Goal: Task Accomplishment & Management: Use online tool/utility

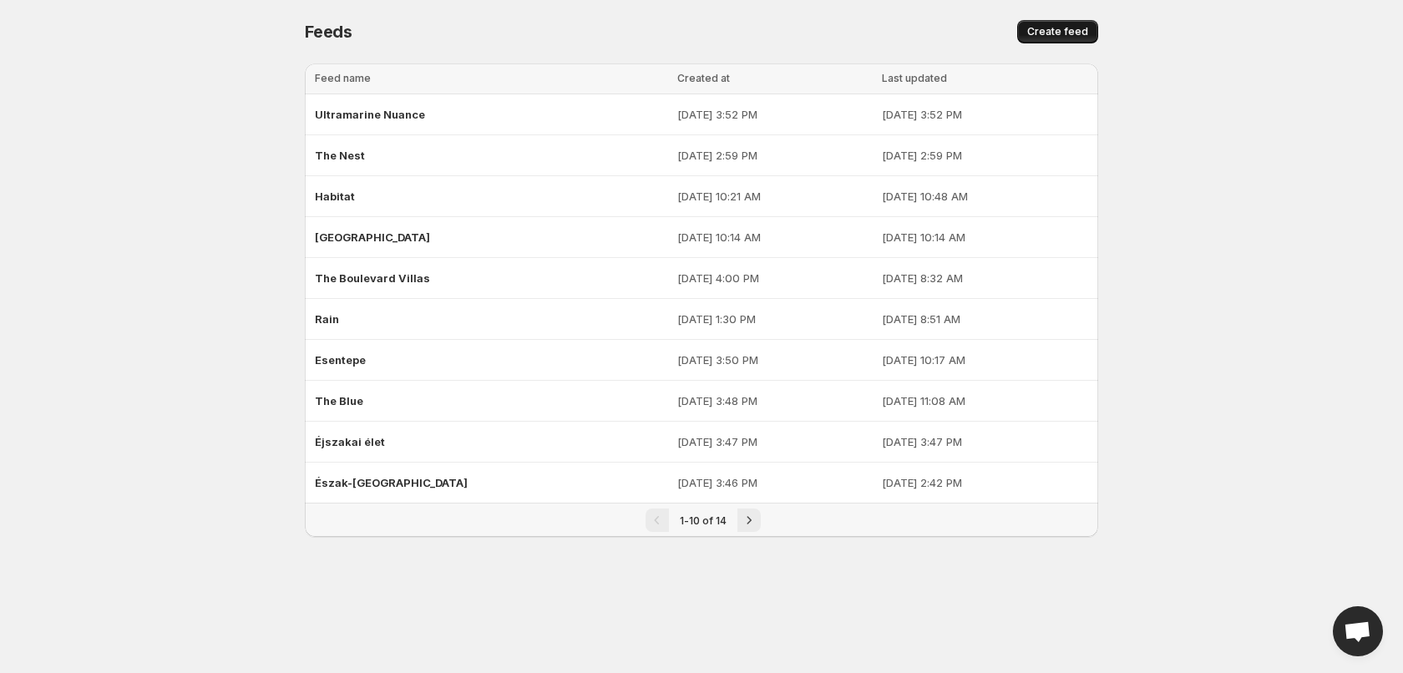
click at [1090, 33] on button "Create feed" at bounding box center [1057, 31] width 81 height 23
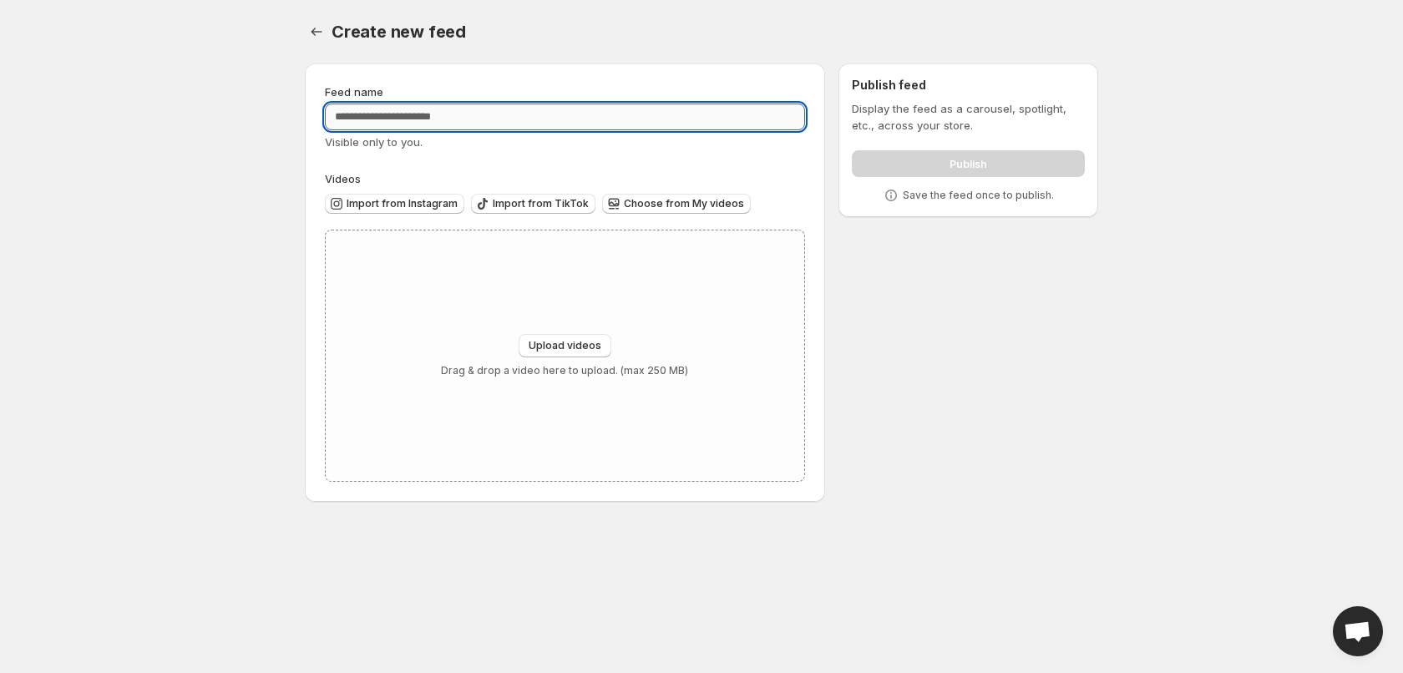
click at [469, 122] on input "Feed name" at bounding box center [565, 117] width 480 height 27
click at [520, 116] on input "Feed name" at bounding box center [565, 117] width 480 height 27
paste input "**********"
type input "**********"
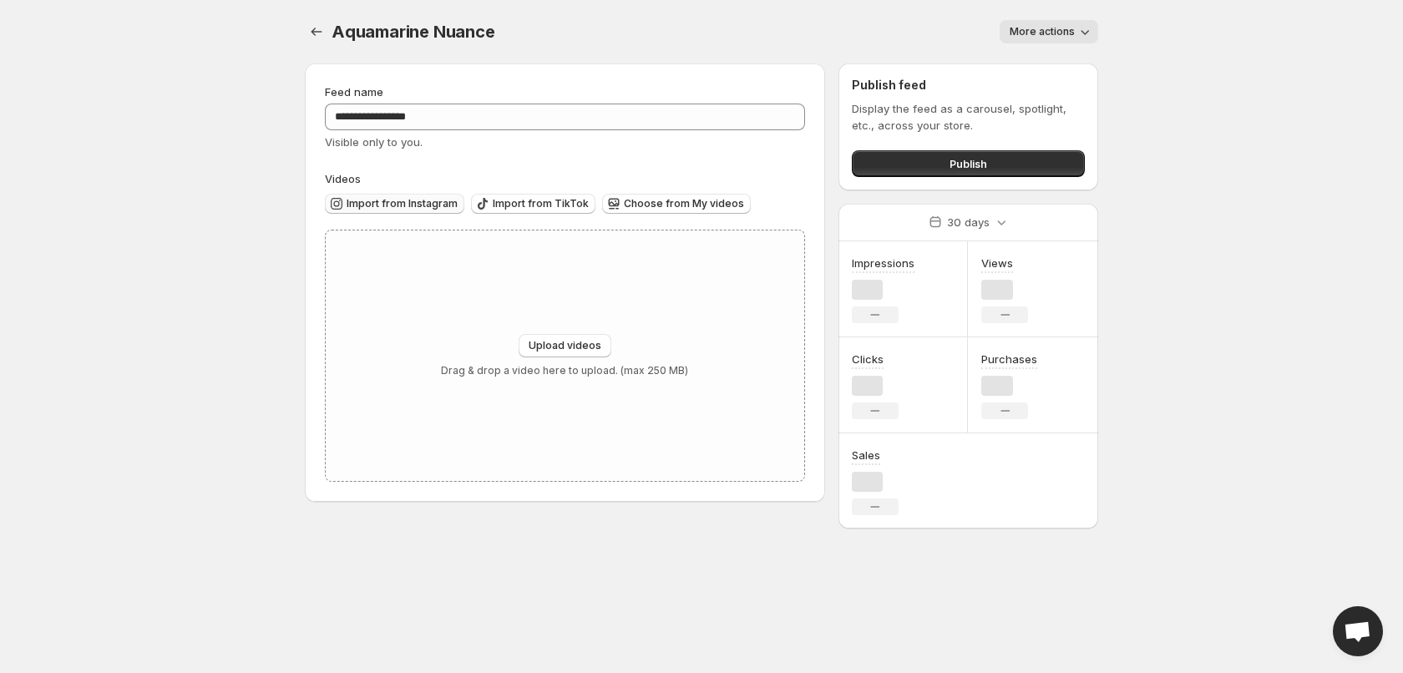
click at [406, 202] on span "Import from Instagram" at bounding box center [402, 203] width 111 height 13
click at [670, 212] on button "Choose from My videos" at bounding box center [676, 204] width 149 height 20
click at [415, 198] on span "Import from Instagram" at bounding box center [402, 203] width 111 height 13
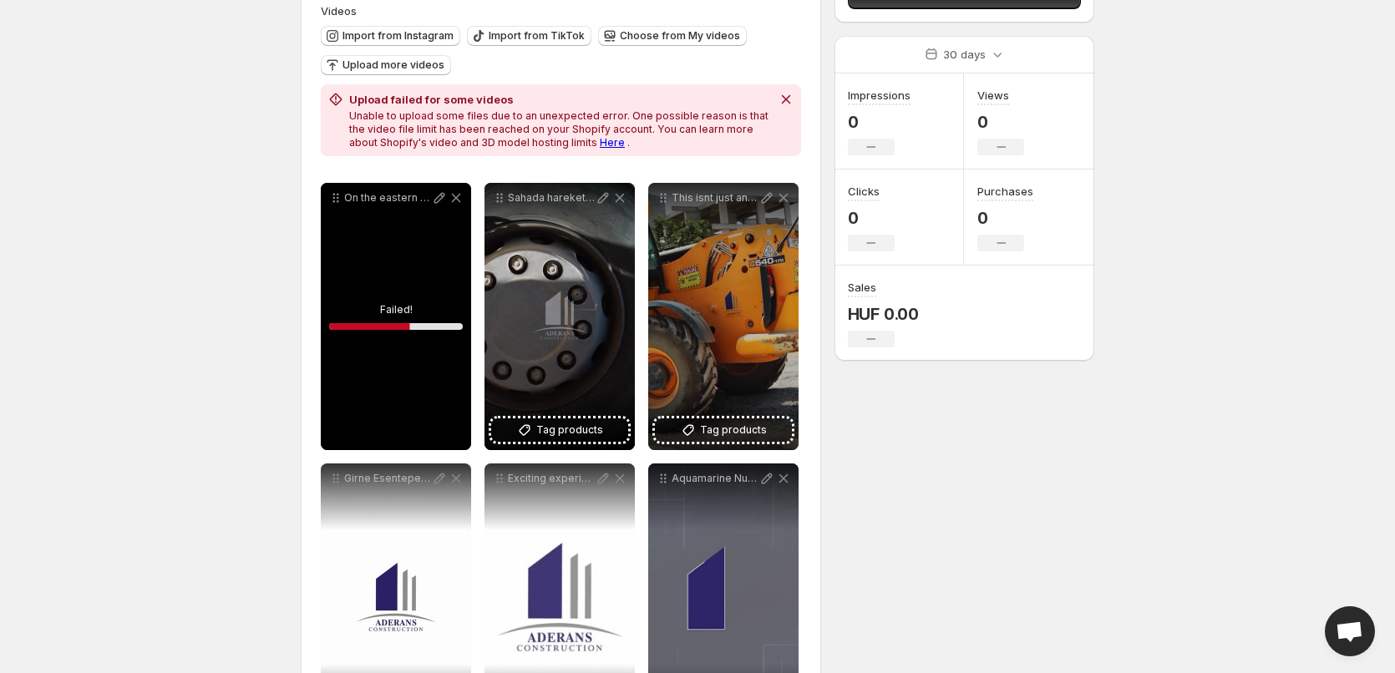
scroll to position [167, 0]
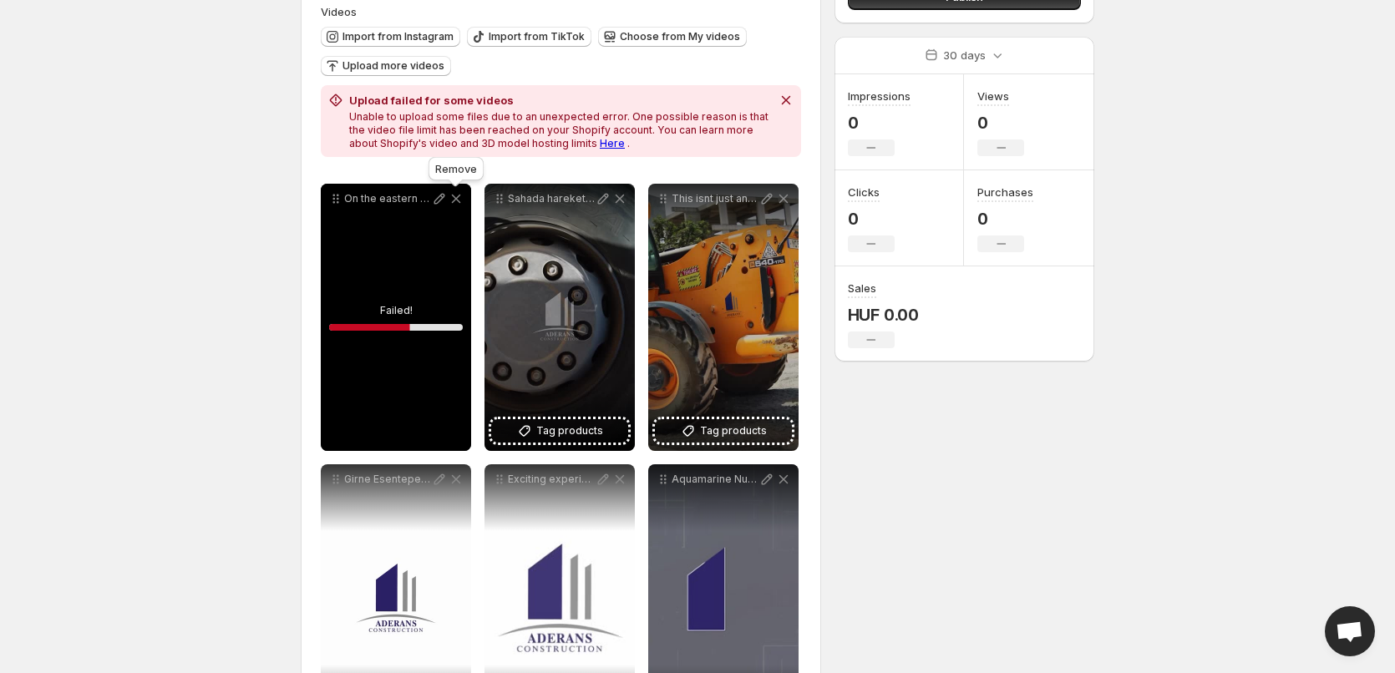
click at [460, 196] on icon at bounding box center [456, 198] width 17 height 17
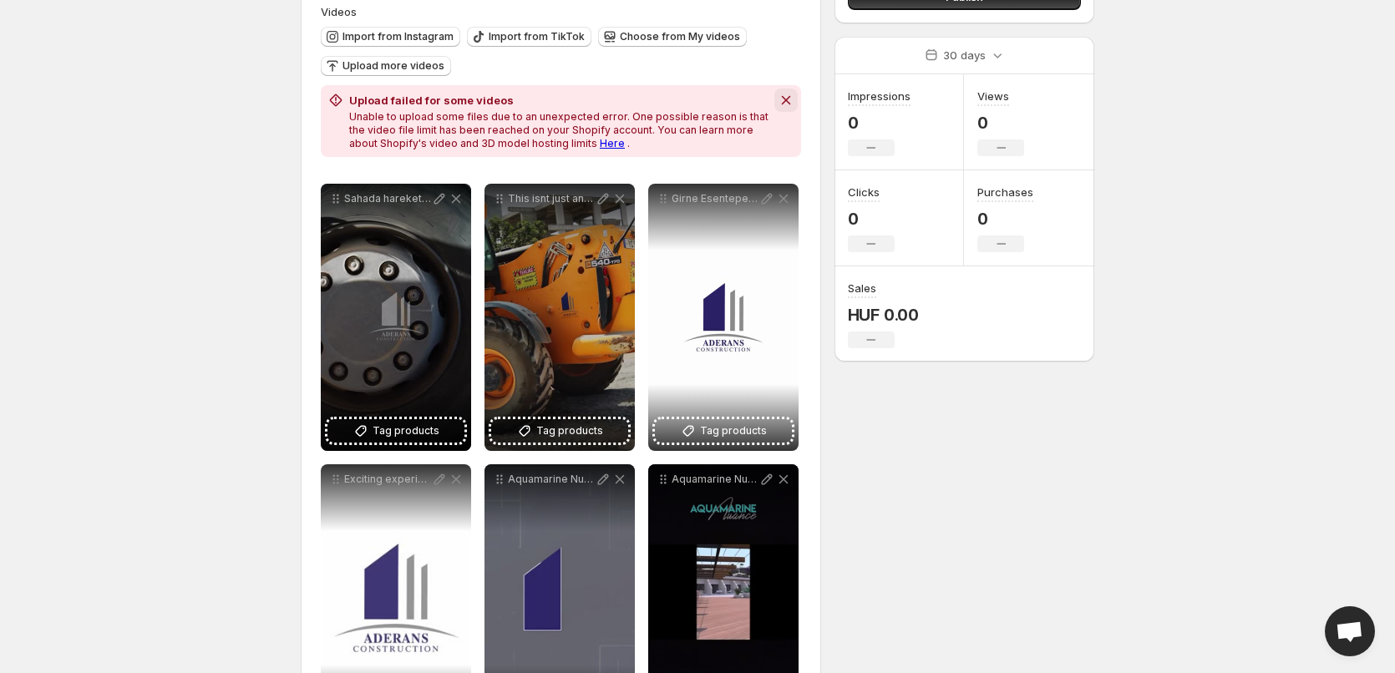
click at [794, 96] on button "Dismiss notification" at bounding box center [785, 100] width 23 height 23
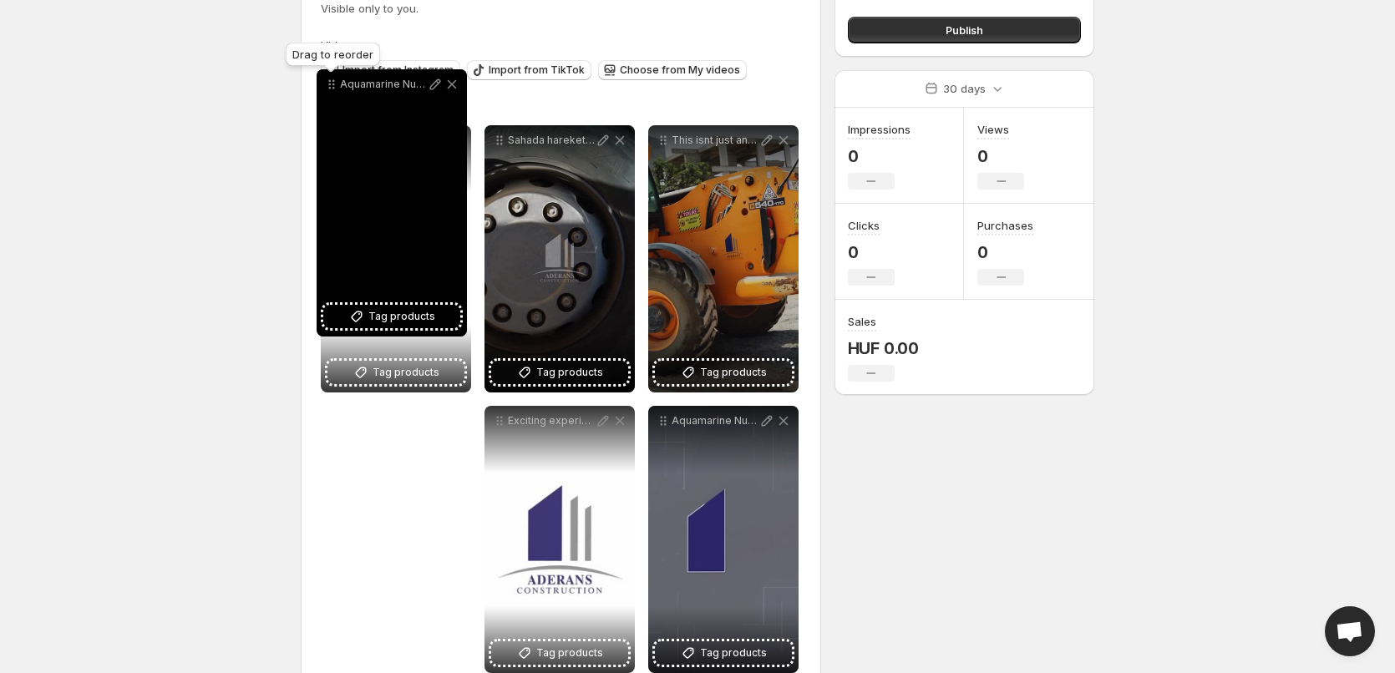
scroll to position [63, 0]
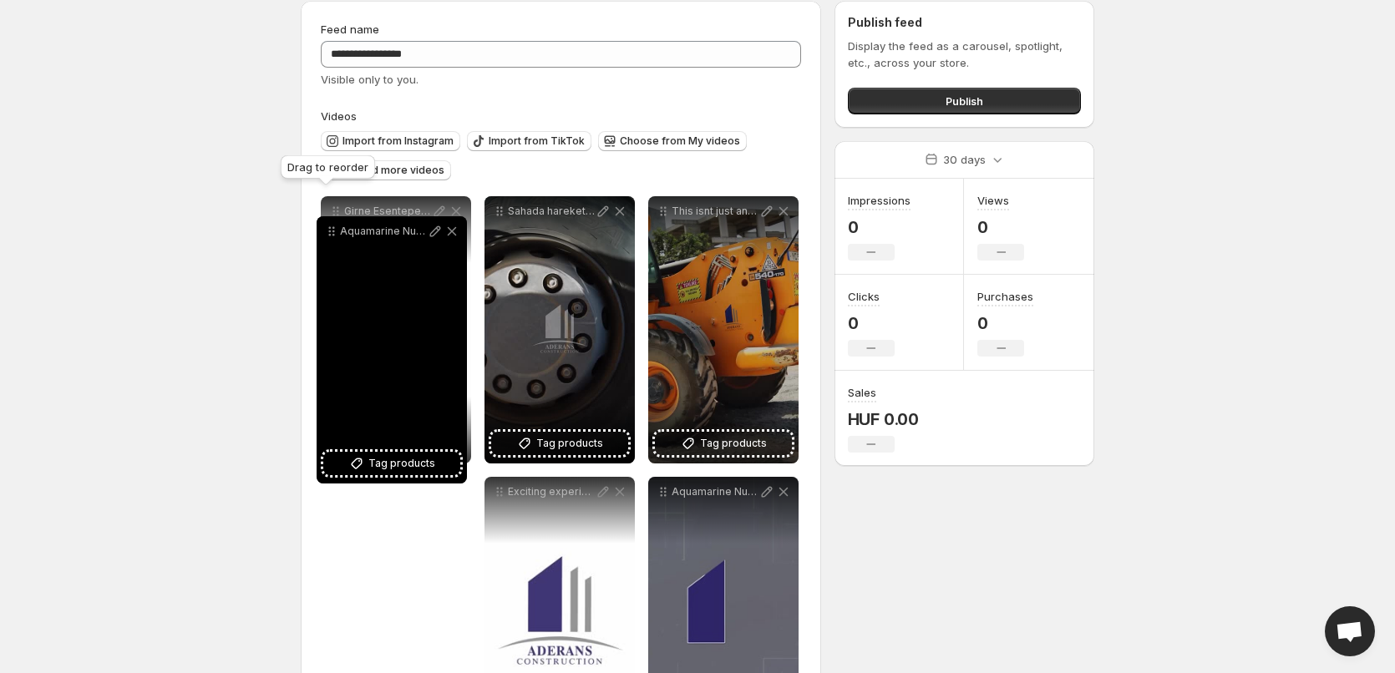
drag, startPoint x: 662, startPoint y: 383, endPoint x: 336, endPoint y: 228, distance: 361.3
click at [335, 228] on icon at bounding box center [331, 231] width 17 height 17
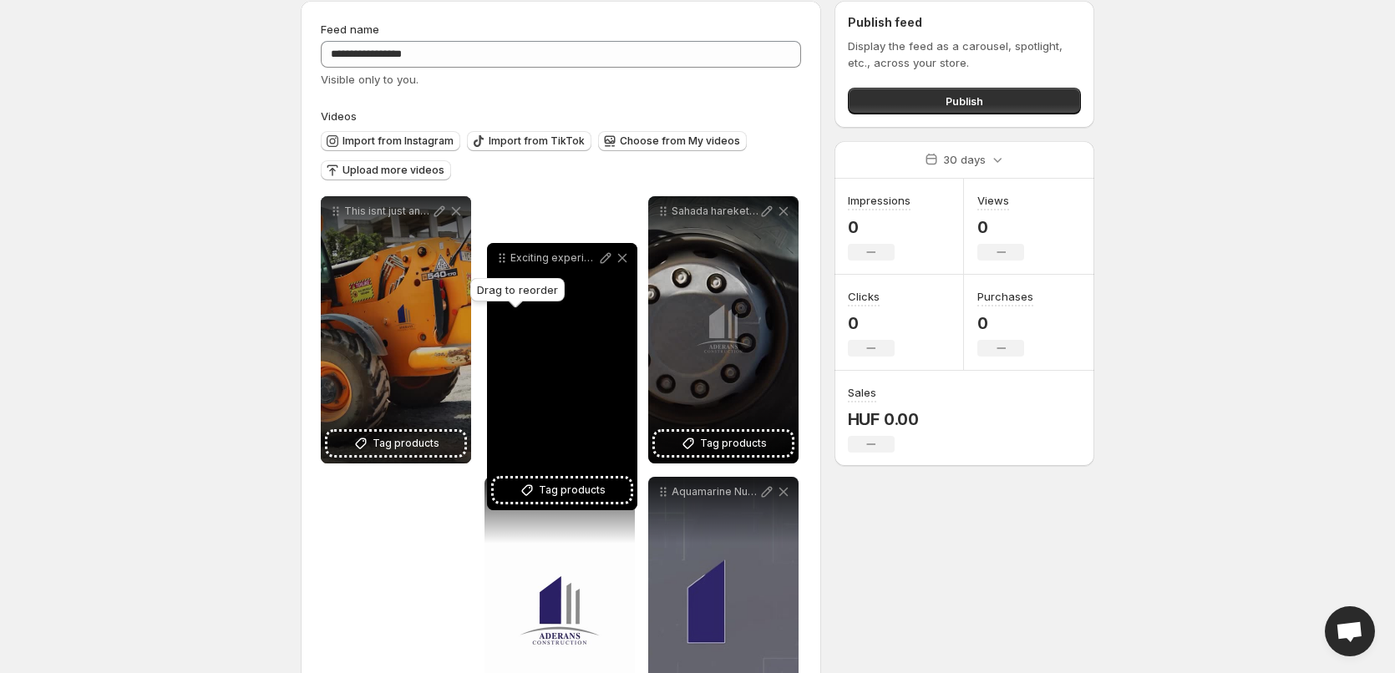
drag, startPoint x: 496, startPoint y: 494, endPoint x: 496, endPoint y: 255, distance: 238.9
click at [496, 255] on icon at bounding box center [502, 258] width 17 height 17
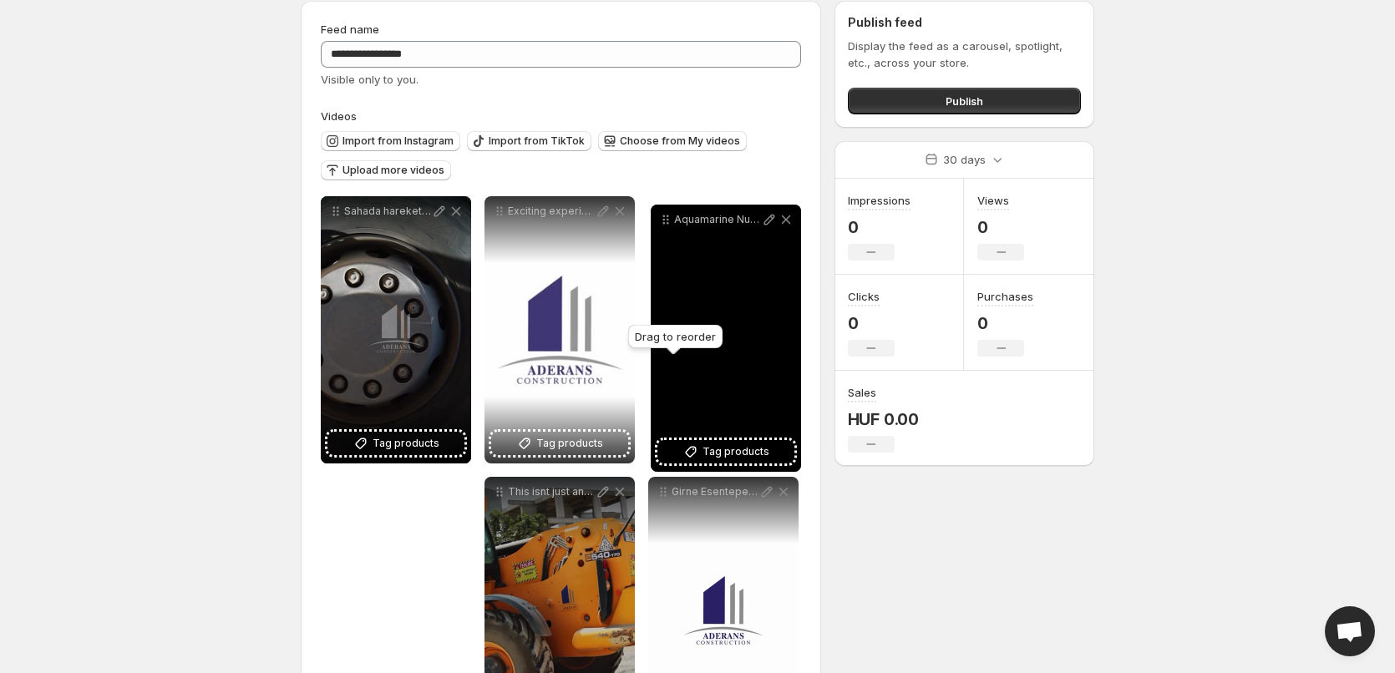
drag, startPoint x: 662, startPoint y: 492, endPoint x: 665, endPoint y: 220, distance: 272.3
click at [665, 220] on icon at bounding box center [664, 220] width 3 height 3
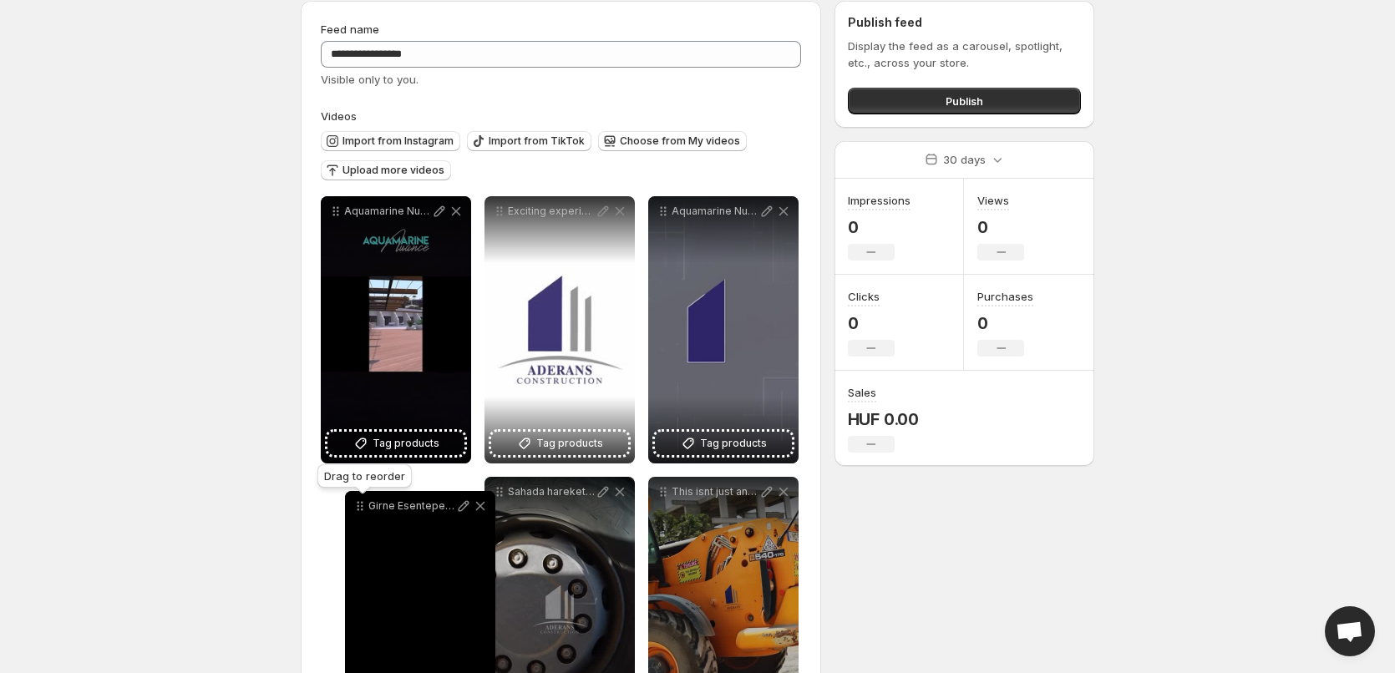
drag, startPoint x: 659, startPoint y: 493, endPoint x: 365, endPoint y: 502, distance: 294.1
click at [355, 507] on icon at bounding box center [360, 506] width 17 height 17
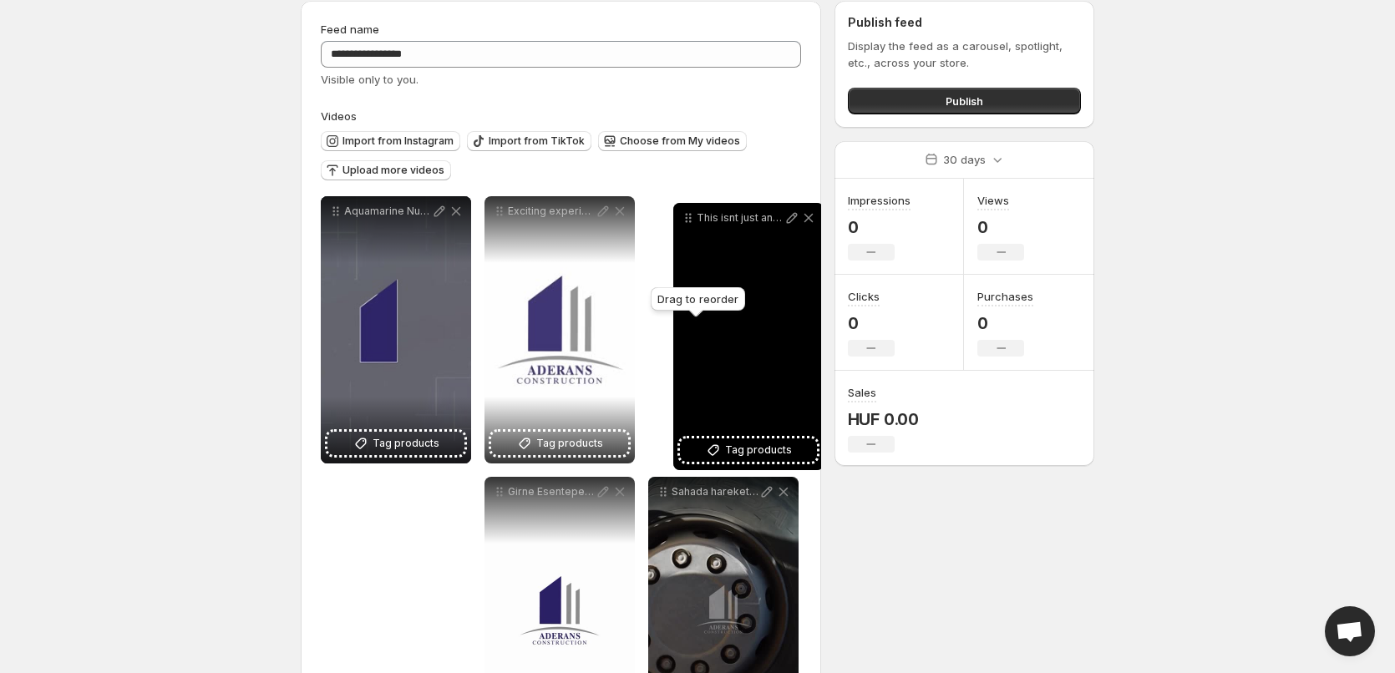
drag, startPoint x: 663, startPoint y: 499, endPoint x: 688, endPoint y: 225, distance: 275.1
click at [688, 225] on icon at bounding box center [688, 218] width 17 height 17
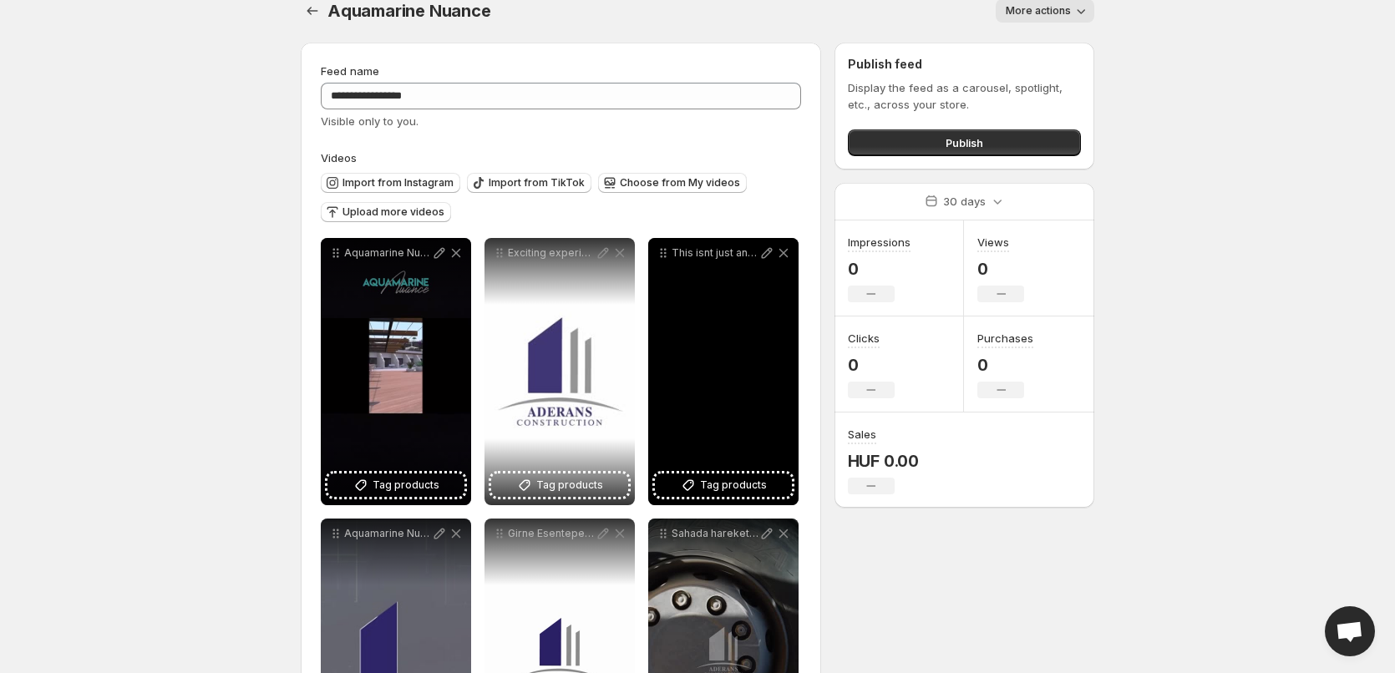
scroll to position [0, 0]
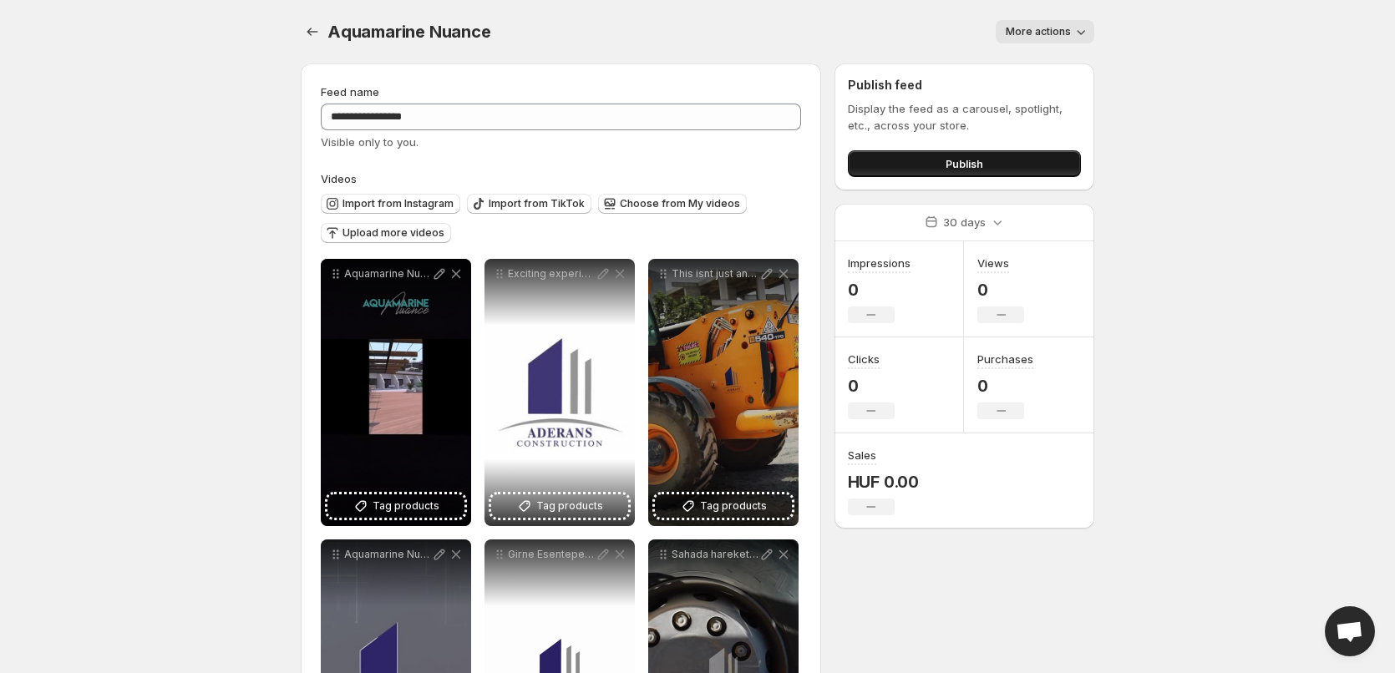
click at [965, 157] on span "Publish" at bounding box center [964, 163] width 38 height 17
click at [320, 35] on icon "Settings" at bounding box center [312, 31] width 17 height 17
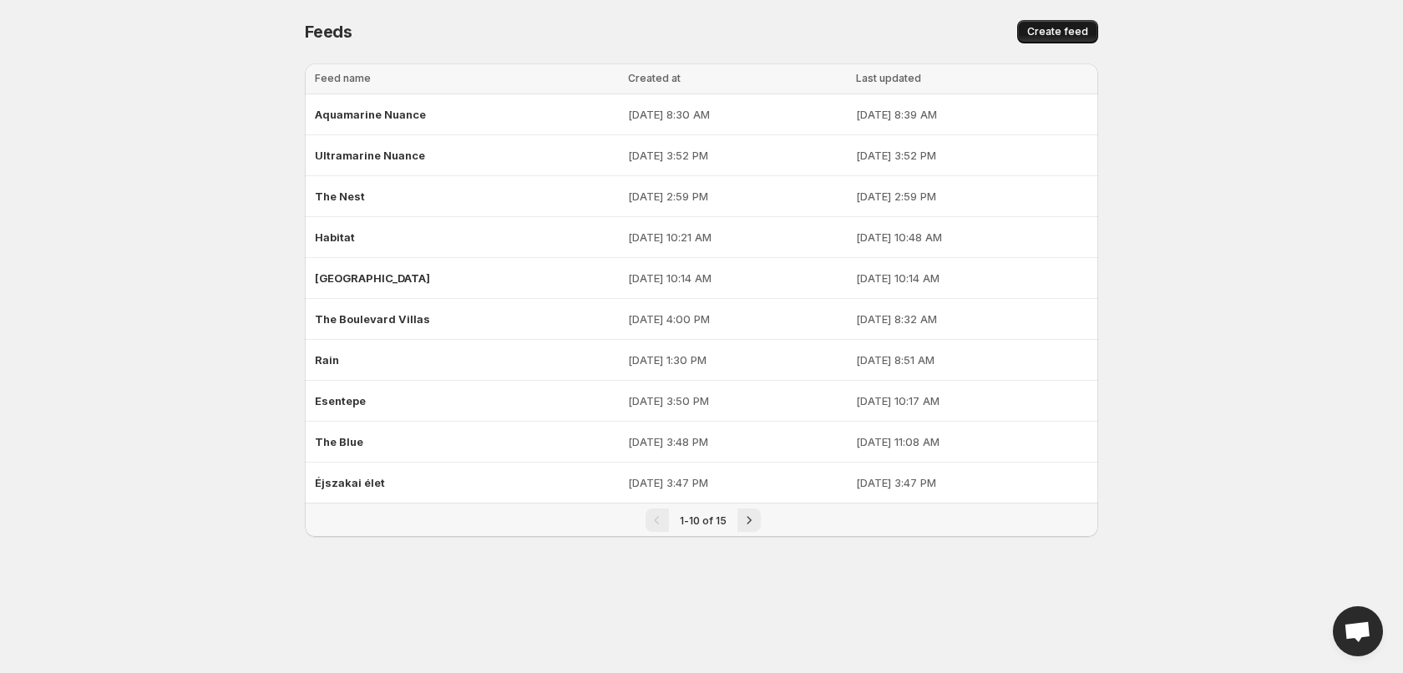
click at [1051, 26] on span "Create feed" at bounding box center [1057, 31] width 61 height 13
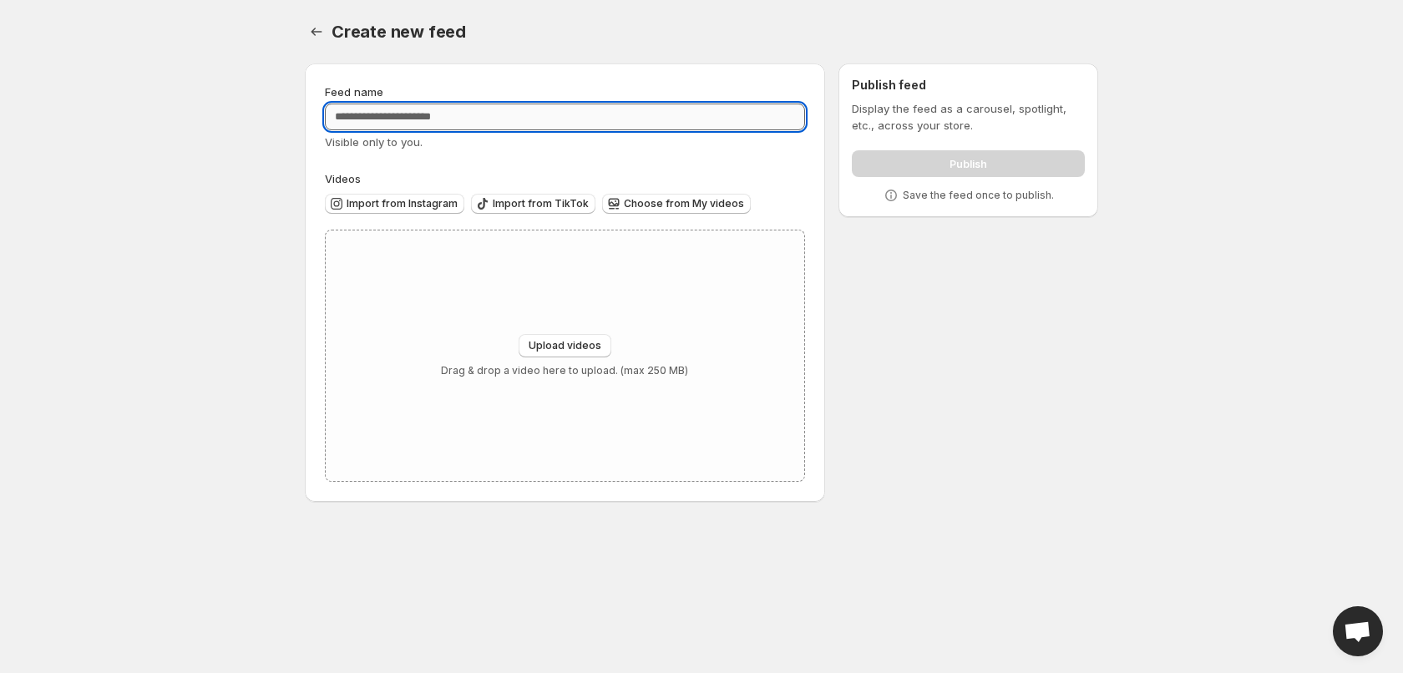
click at [481, 114] on input "Feed name" at bounding box center [565, 117] width 480 height 27
type input "**********"
drag, startPoint x: 464, startPoint y: 122, endPoint x: 319, endPoint y: 126, distance: 144.6
click at [319, 126] on div "**********" at bounding box center [565, 282] width 520 height 438
type input "******"
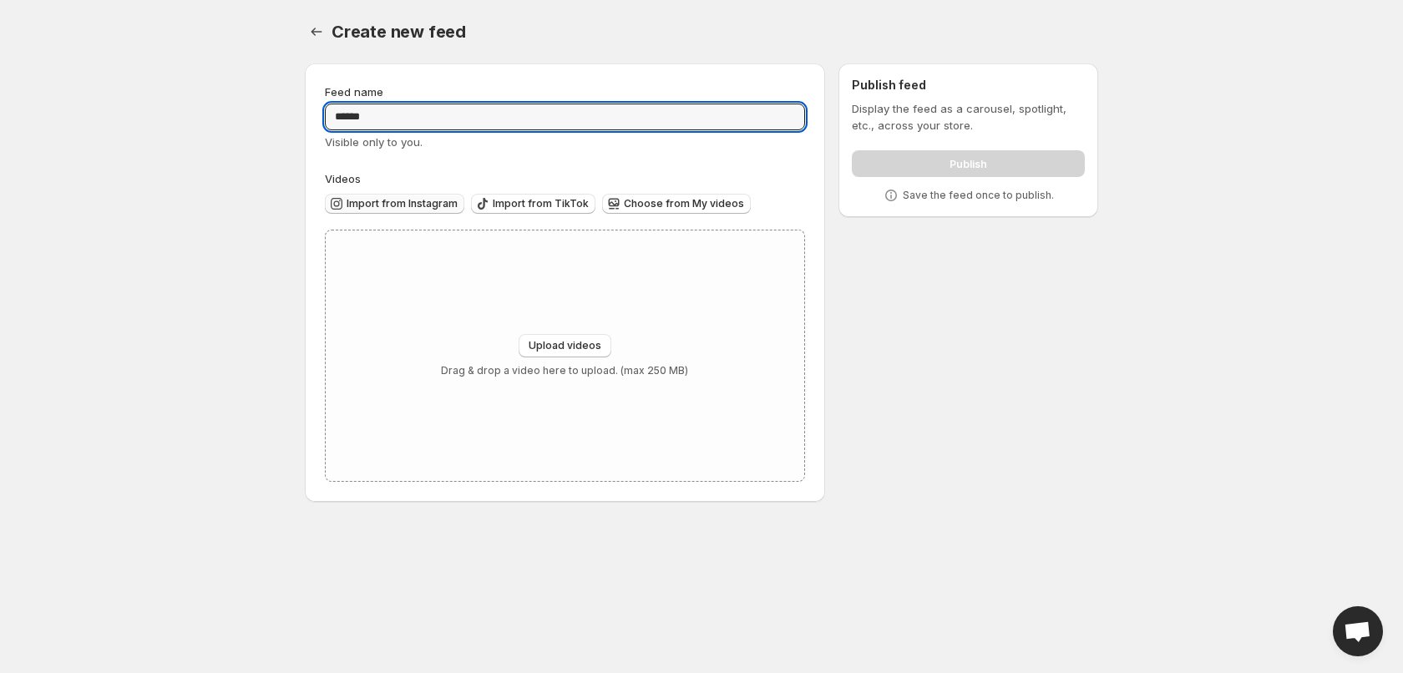
click at [367, 198] on span "Import from Instagram" at bounding box center [402, 203] width 111 height 13
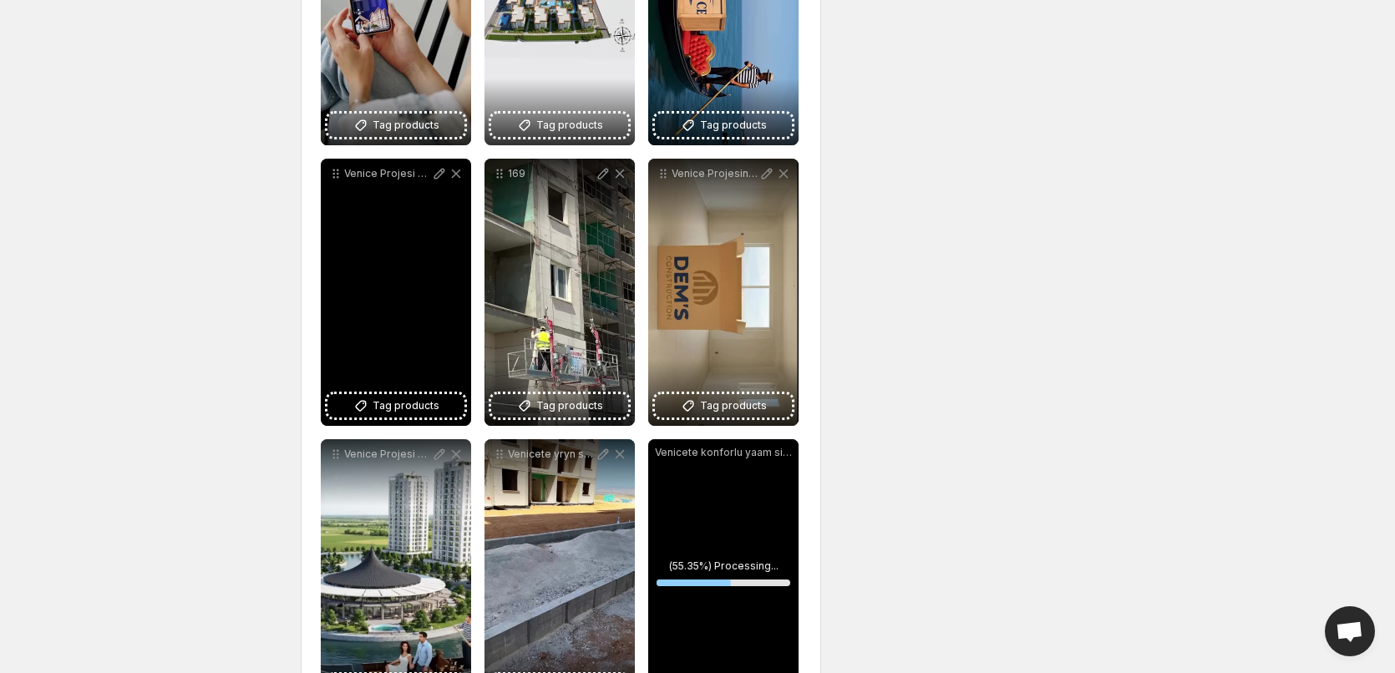
scroll to position [454, 0]
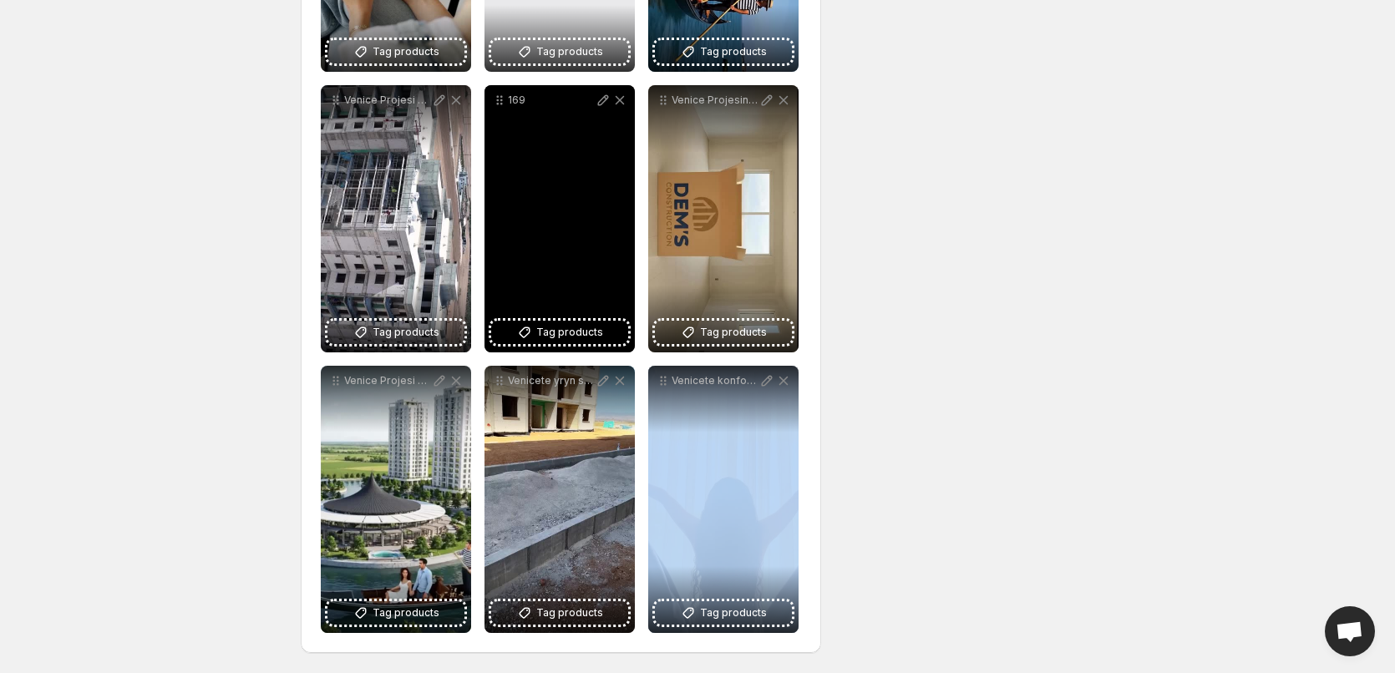
drag, startPoint x: 661, startPoint y: 391, endPoint x: 646, endPoint y: 375, distance: 21.3
click at [646, 375] on div "**********" at bounding box center [561, 219] width 480 height 829
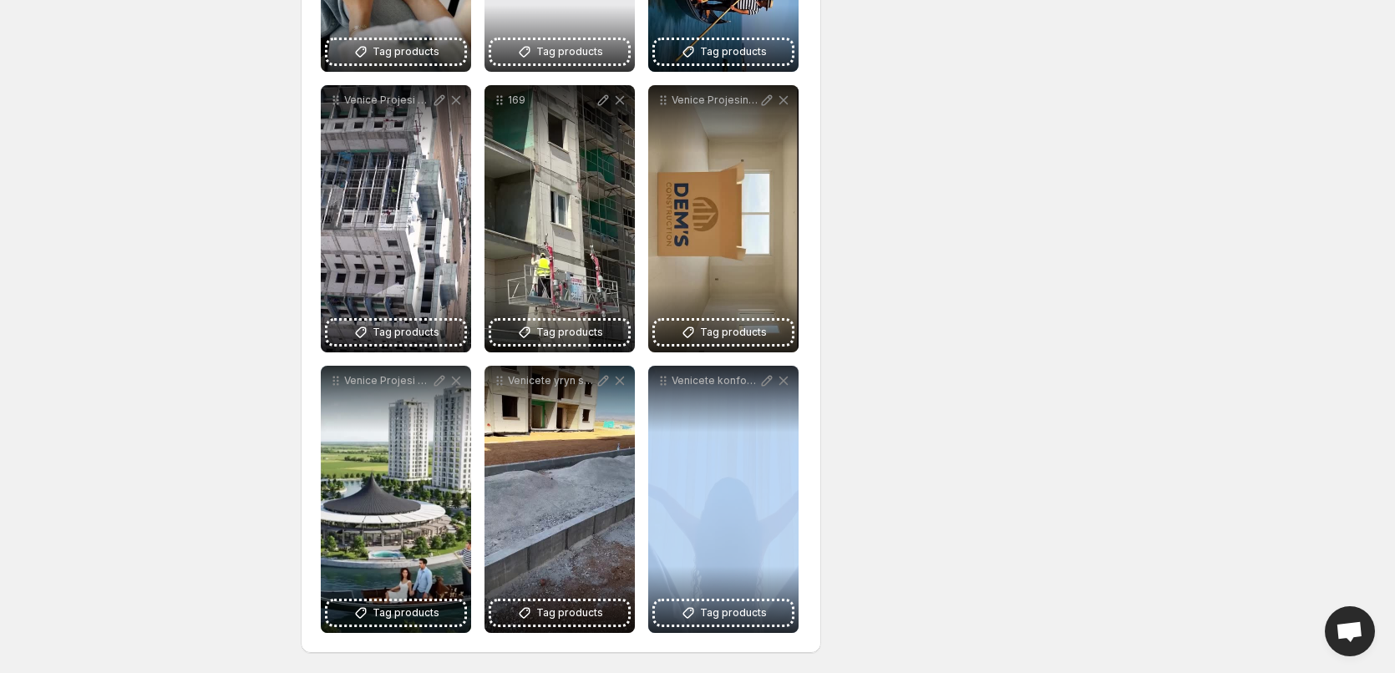
click at [1048, 472] on div "**********" at bounding box center [690, 134] width 807 height 1077
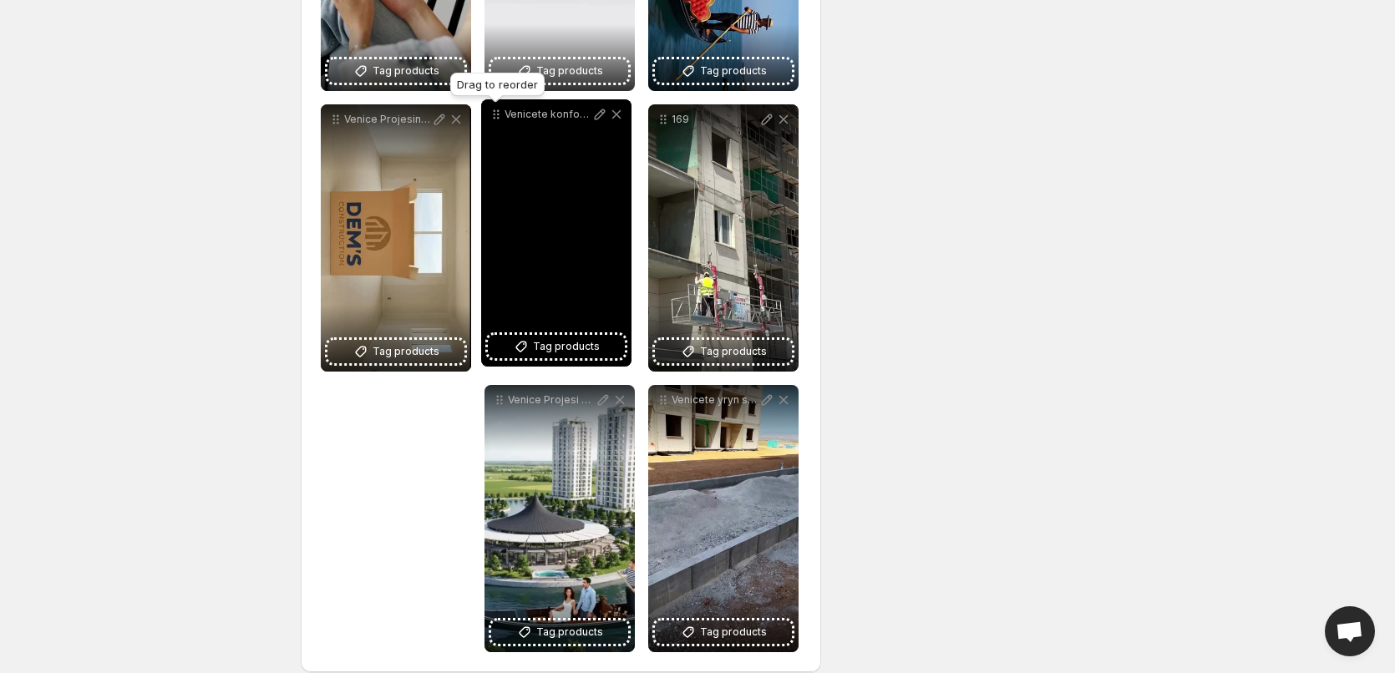
drag, startPoint x: 667, startPoint y: 388, endPoint x: 499, endPoint y: 120, distance: 315.9
click at [499, 120] on icon at bounding box center [496, 114] width 17 height 17
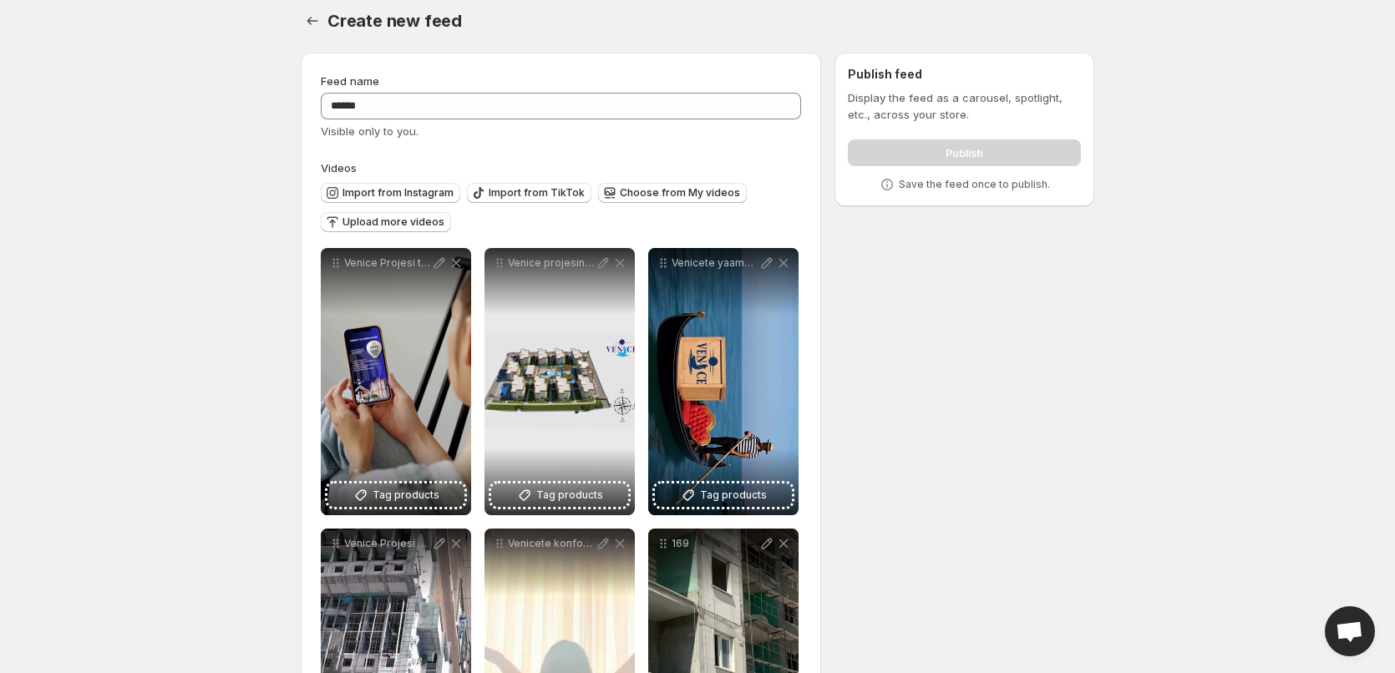
scroll to position [0, 0]
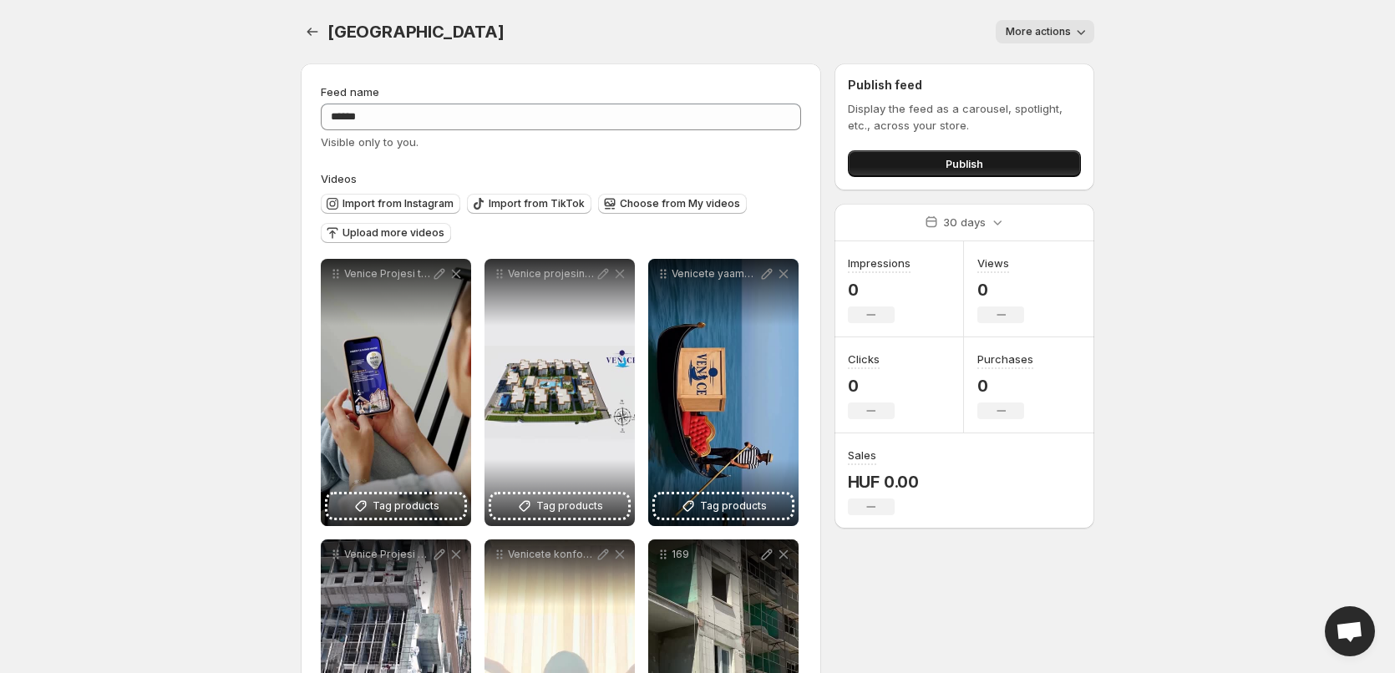
click at [935, 169] on button "Publish" at bounding box center [964, 163] width 233 height 27
